Goal: Submit feedback/report problem: Provide input to the site owners about the experience or issues

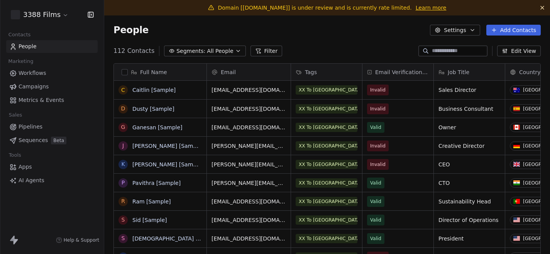
scroll to position [223, 445]
click at [420, 4] on link "Learn more" at bounding box center [430, 8] width 31 height 8
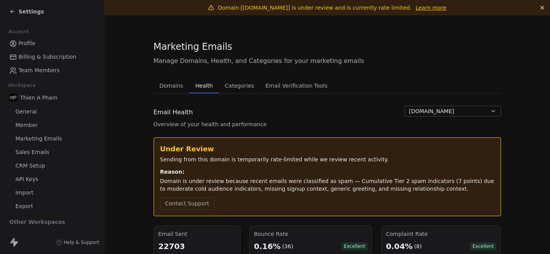
click at [290, 8] on span "Domain [[DOMAIN_NAME]] is under review and is currently rate limited." at bounding box center [315, 8] width 194 height 6
click at [150, 98] on section "Marketing Emails Manage Domains, Health, and Categories for your marketing emai…" at bounding box center [326, 190] width 445 height 351
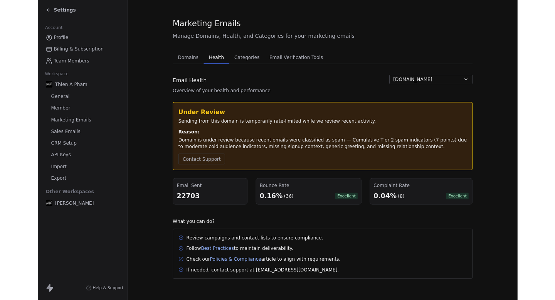
scroll to position [66, 0]
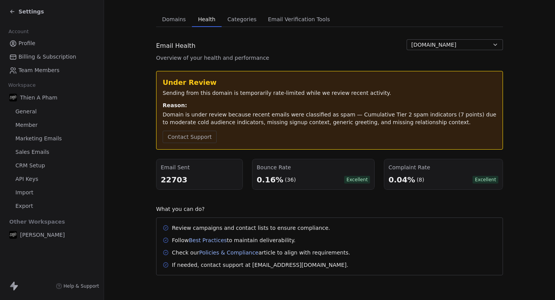
click at [145, 81] on section "Marketing Emails Manage Domains, Health, and Categories for your marketing emai…" at bounding box center [329, 124] width 451 height 351
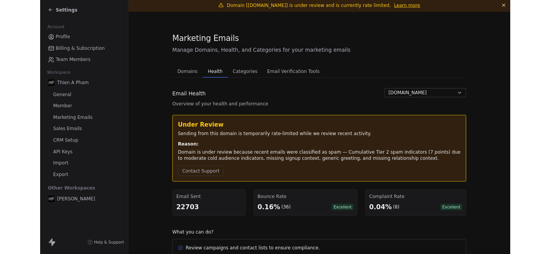
scroll to position [0, 0]
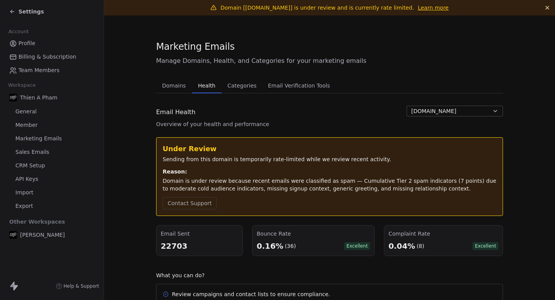
click at [174, 83] on span "Domains" at bounding box center [174, 85] width 30 height 11
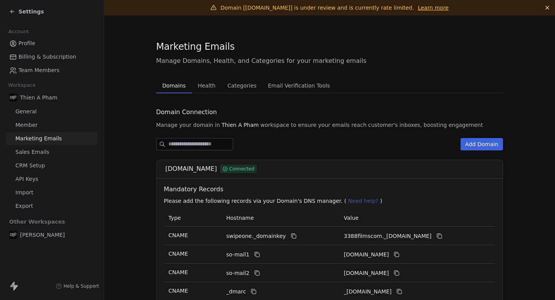
click at [137, 105] on section "Marketing Emails Manage Domains, Health, and Categories for your marketing emai…" at bounding box center [329, 204] width 451 height 378
click at [204, 81] on span "Health" at bounding box center [207, 85] width 24 height 11
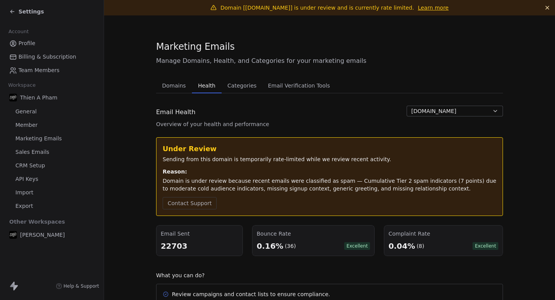
click at [418, 50] on div "Marketing Emails" at bounding box center [329, 46] width 347 height 13
click at [542, 169] on section "Marketing Emails Manage Domains, Health, and Categories for your marketing emai…" at bounding box center [329, 190] width 451 height 351
click at [376, 63] on span "Manage Domains, Health, and Categories for your marketing emails" at bounding box center [329, 60] width 347 height 9
click at [186, 203] on button "Contact Support" at bounding box center [190, 203] width 54 height 12
